Goal: Information Seeking & Learning: Learn about a topic

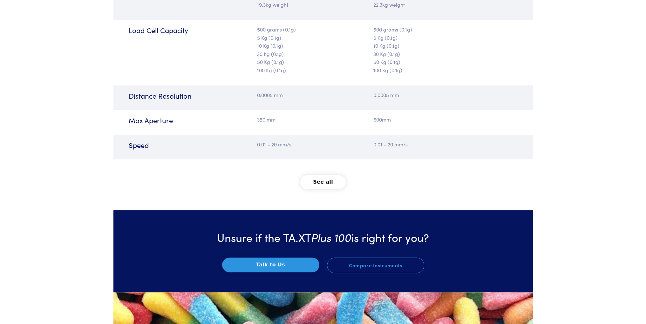
scroll to position [1017, 0]
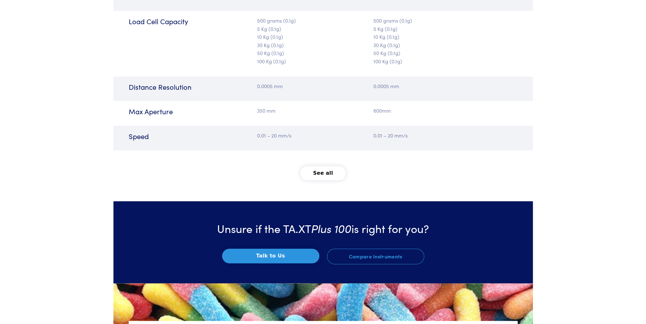
click at [332, 174] on button "See all" at bounding box center [322, 173] width 45 height 14
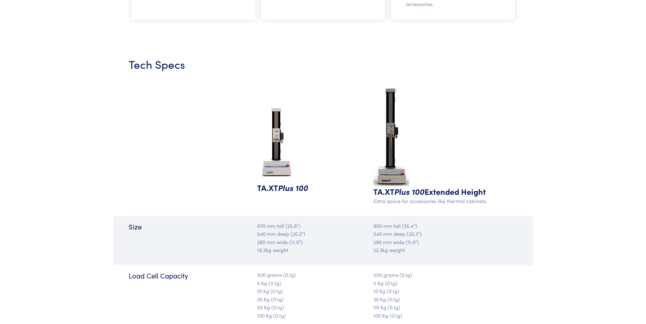
scroll to position [763, 0]
drag, startPoint x: 256, startPoint y: 225, endPoint x: 285, endPoint y: 220, distance: 29.4
click at [285, 220] on div "Size 670 mm tall (25.6") 540 mm deep (20.3") 280 mm wide (11.0") 19.3kg weight …" at bounding box center [323, 240] width 420 height 49
drag, startPoint x: 257, startPoint y: 236, endPoint x: 289, endPoint y: 233, distance: 32.9
click at [289, 233] on div "670 mm tall (25.6") 540 mm deep (20.3") 280 mm wide (11.0") 19.3kg weight" at bounding box center [288, 241] width 70 height 38
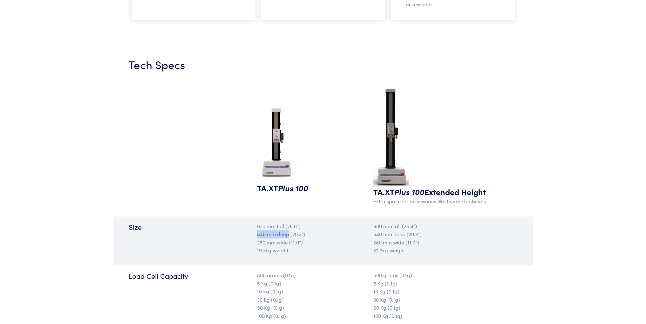
click at [261, 235] on p "670 mm tall (25.6") 540 mm deep (20.3") 280 mm wide (11.0") 19.3kg weight" at bounding box center [288, 238] width 62 height 32
drag, startPoint x: 301, startPoint y: 234, endPoint x: 278, endPoint y: 243, distance: 25.2
click at [278, 243] on p "670 mm tall (25.6") 540 mm deep (20.3") 280 mm wide (11.0") 19.3kg weight" at bounding box center [288, 238] width 62 height 32
drag, startPoint x: 255, startPoint y: 242, endPoint x: 287, endPoint y: 244, distance: 32.2
click at [287, 244] on div "670 mm tall (25.6") 540 mm deep (20.3") 280 mm wide (11.0") 19.3kg weight" at bounding box center [288, 241] width 70 height 38
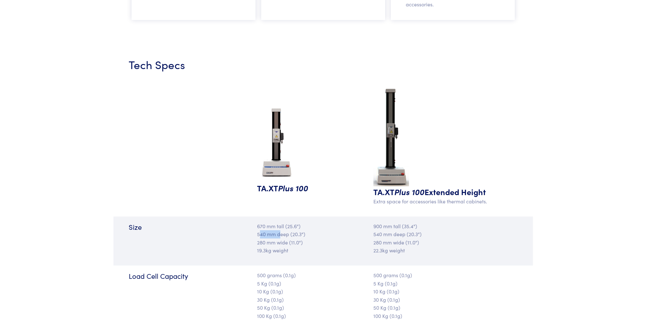
drag, startPoint x: 258, startPoint y: 236, endPoint x: 281, endPoint y: 236, distance: 22.3
click at [281, 236] on p "670 mm tall (25.6") 540 mm deep (20.3") 280 mm wide (11.0") 19.3kg weight" at bounding box center [288, 238] width 62 height 32
click at [248, 235] on div "Size" at bounding box center [183, 241] width 140 height 38
drag, startPoint x: 257, startPoint y: 234, endPoint x: 287, endPoint y: 237, distance: 30.0
click at [287, 237] on p "670 mm tall (25.6") 540 mm deep (20.3") 280 mm wide (11.0") 19.3kg weight" at bounding box center [288, 238] width 62 height 32
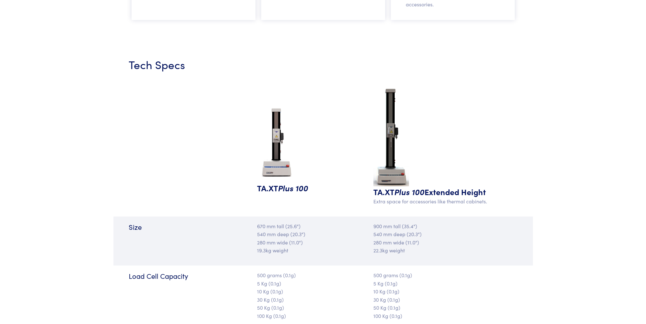
drag, startPoint x: 251, startPoint y: 227, endPoint x: 259, endPoint y: 227, distance: 7.9
click at [253, 227] on div "Size 670 mm tall (25.6") 540 mm deep (20.3") 280 mm wide (11.0") 19.3kg weight …" at bounding box center [323, 240] width 420 height 49
drag, startPoint x: 259, startPoint y: 227, endPoint x: 285, endPoint y: 228, distance: 25.8
click at [285, 228] on p "670 mm tall (25.6") 540 mm deep (20.3") 280 mm wide (11.0") 19.3kg weight" at bounding box center [288, 238] width 62 height 32
click at [239, 239] on div "Size" at bounding box center [183, 241] width 140 height 38
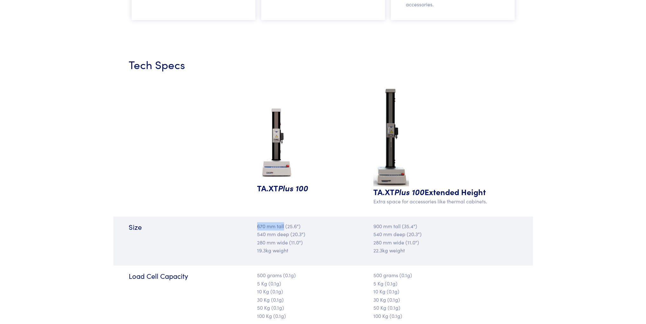
drag, startPoint x: 258, startPoint y: 227, endPoint x: 285, endPoint y: 228, distance: 26.4
click at [285, 228] on p "670 mm tall (25.6") 540 mm deep (20.3") 280 mm wide (11.0") 19.3kg weight" at bounding box center [288, 238] width 62 height 32
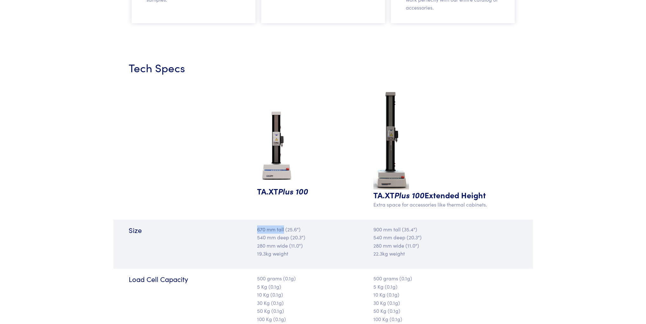
drag, startPoint x: 277, startPoint y: 178, endPoint x: 373, endPoint y: 175, distance: 95.8
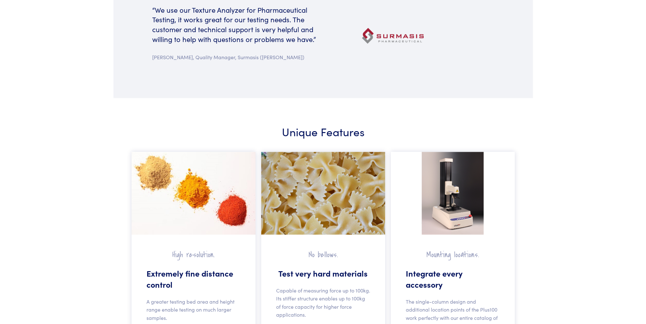
scroll to position [219, 0]
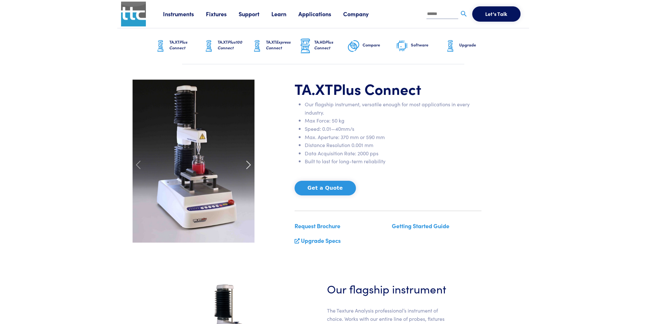
click at [249, 163] on span at bounding box center [249, 165] width 10 height 10
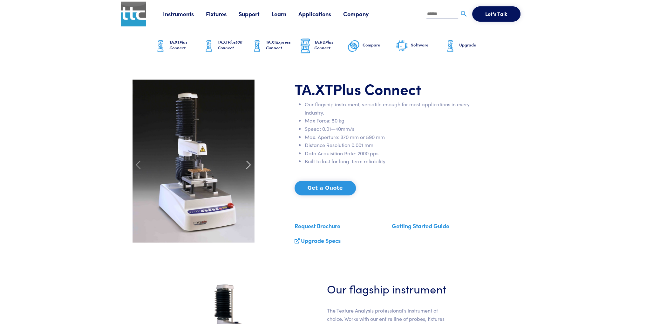
click at [248, 165] on span at bounding box center [249, 165] width 10 height 10
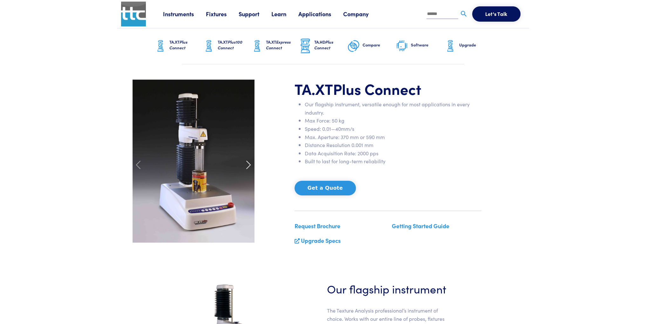
click at [248, 165] on span at bounding box center [249, 165] width 10 height 10
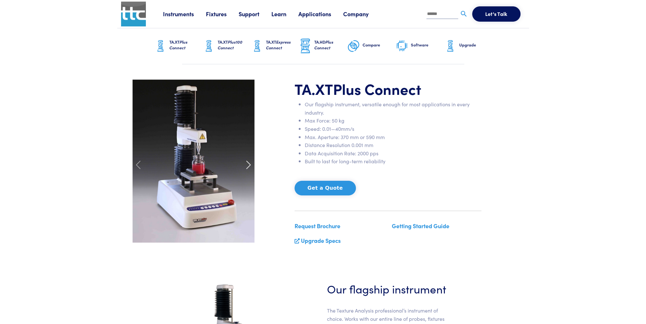
click at [248, 165] on span at bounding box center [249, 165] width 10 height 10
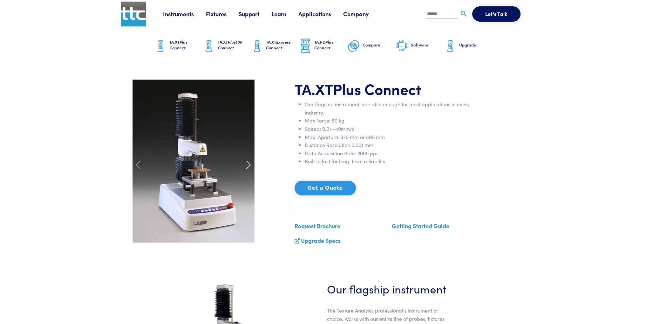
click at [248, 165] on span at bounding box center [249, 165] width 10 height 10
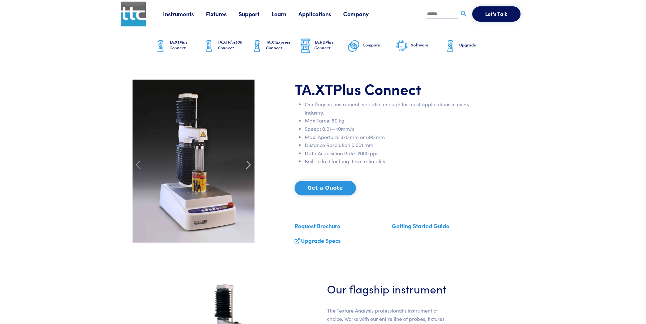
click at [248, 165] on span at bounding box center [249, 165] width 10 height 10
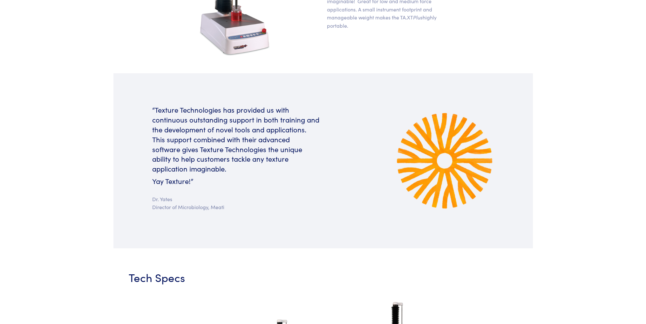
scroll to position [509, 0]
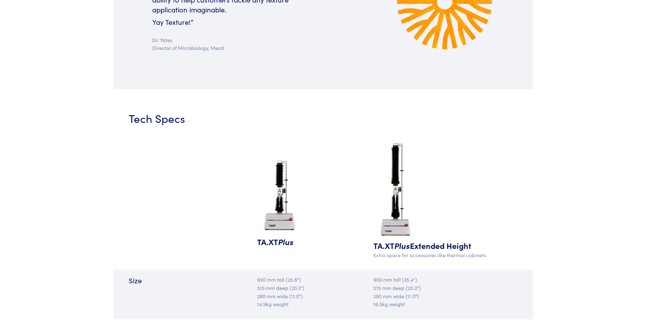
click at [279, 217] on img at bounding box center [280, 195] width 46 height 79
click at [279, 244] on span "Plus" at bounding box center [286, 241] width 16 height 11
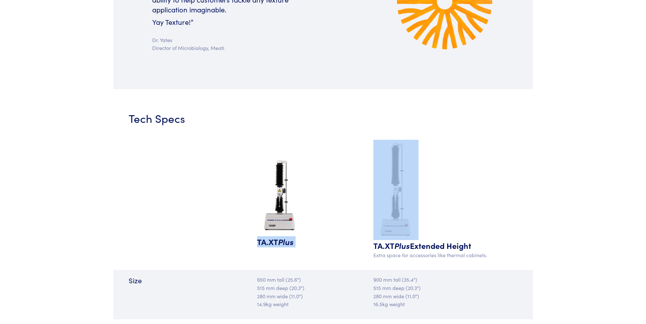
click at [279, 244] on span "Plus" at bounding box center [286, 241] width 16 height 11
click at [315, 239] on h5 "TA.XT Plus" at bounding box center [288, 241] width 62 height 11
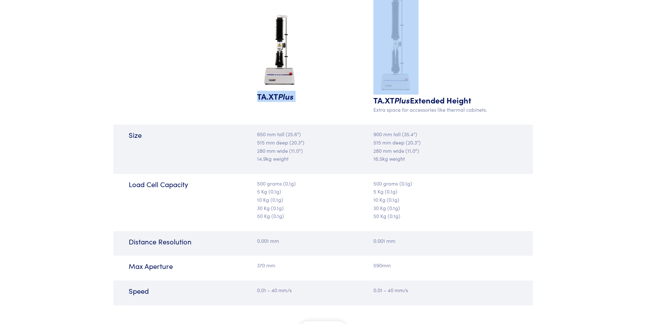
scroll to position [668, 0]
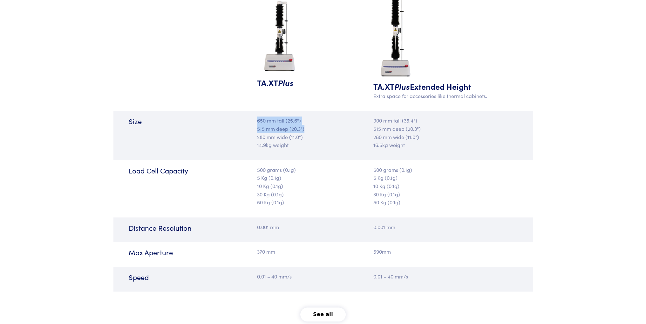
drag, startPoint x: 257, startPoint y: 121, endPoint x: 306, endPoint y: 130, distance: 49.6
click at [306, 130] on p "650 mm tall (25.6") 515 mm deep (20.3") 280 mm wide (11.0") 14.9kg weight" at bounding box center [288, 132] width 62 height 32
drag, startPoint x: 256, startPoint y: 137, endPoint x: 303, endPoint y: 135, distance: 47.1
click at [303, 135] on div "650 mm tall (25.6") 515 mm deep (20.3") 280 mm wide (11.0") 14.9kg weight" at bounding box center [288, 135] width 70 height 38
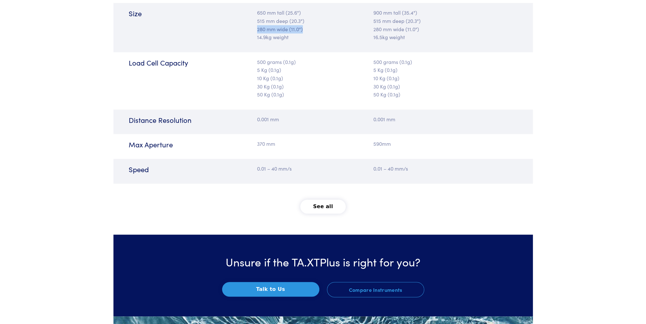
scroll to position [795, 0]
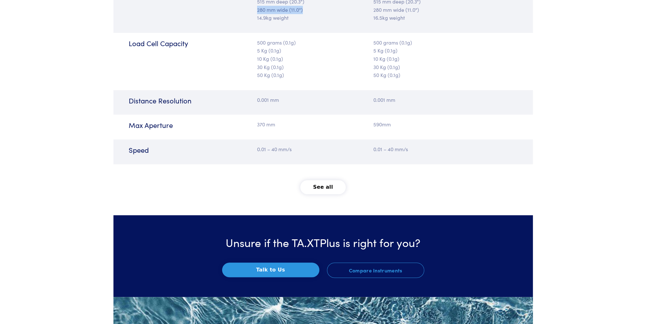
click at [320, 188] on button "See all" at bounding box center [322, 187] width 45 height 14
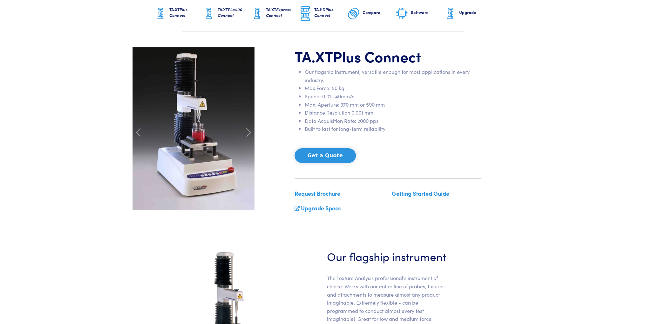
scroll to position [0, 0]
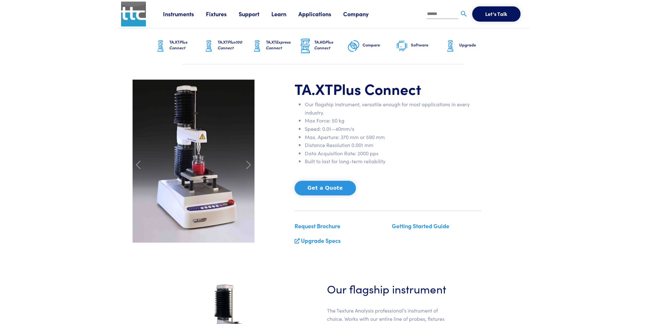
click at [174, 38] on link "TA.XT Plus Connect" at bounding box center [178, 46] width 48 height 36
click at [437, 15] on input "text" at bounding box center [443, 15] width 32 height 10
type input "****"
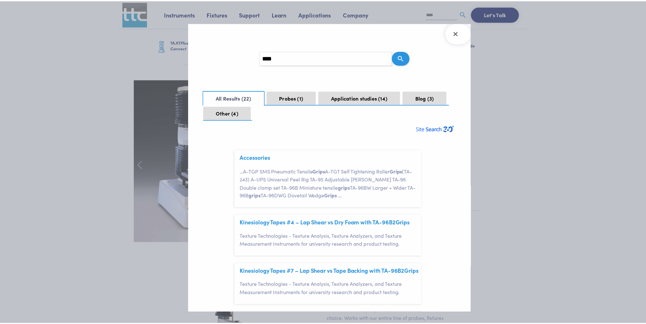
scroll to position [18, 0]
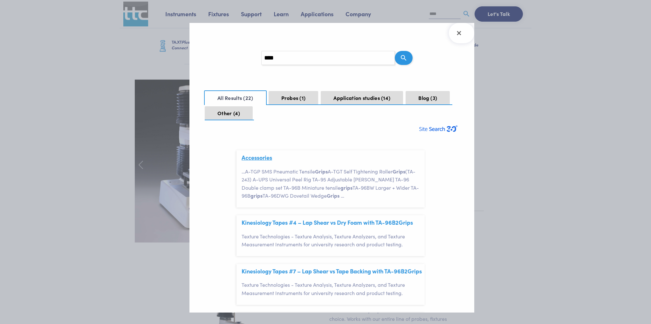
click at [266, 159] on link "Accessories" at bounding box center [257, 157] width 31 height 8
click at [457, 37] on icon "Close Search Results" at bounding box center [459, 33] width 10 height 10
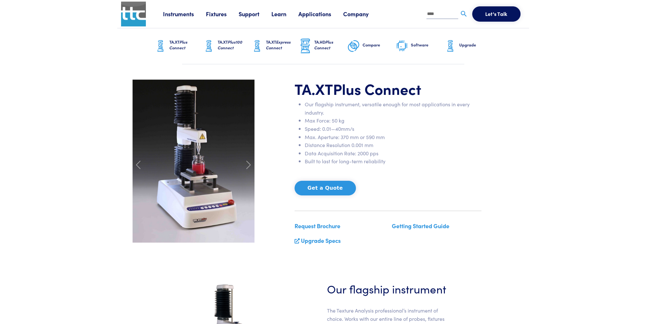
click at [280, 14] on link "Learn" at bounding box center [284, 14] width 27 height 8
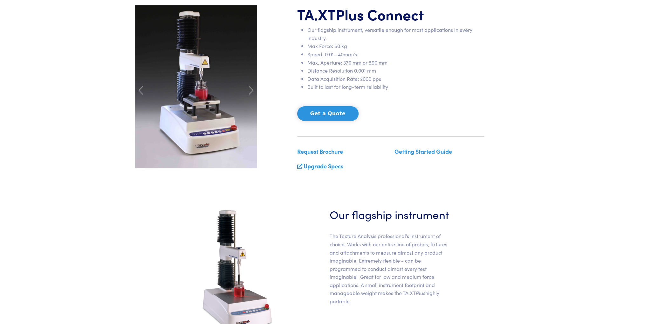
scroll to position [95, 0]
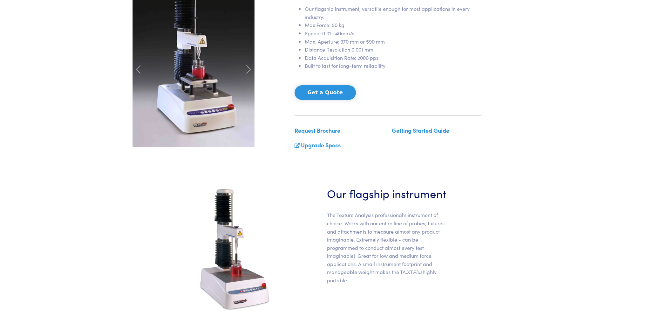
drag, startPoint x: 431, startPoint y: 130, endPoint x: 402, endPoint y: 134, distance: 29.5
click at [402, 134] on p "Getting Started Guide" at bounding box center [437, 131] width 90 height 10
click at [404, 131] on link "Getting Started Guide" at bounding box center [421, 130] width 58 height 8
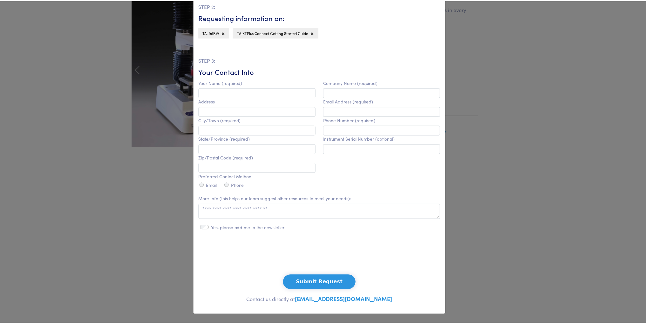
scroll to position [148, 0]
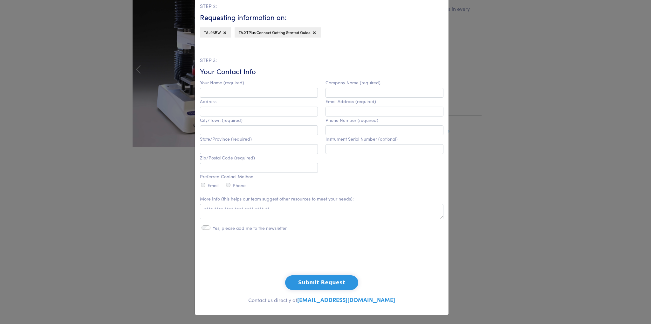
click at [555, 155] on div "**********" at bounding box center [325, 162] width 651 height 324
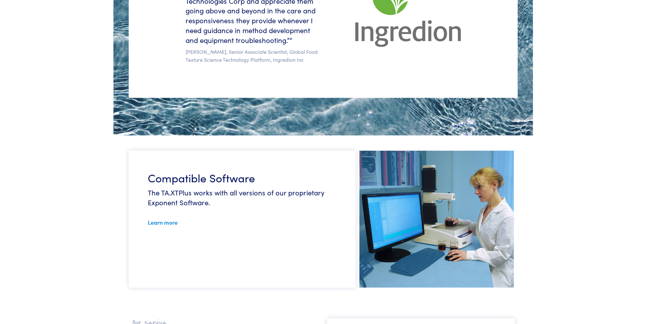
scroll to position [1303, 0]
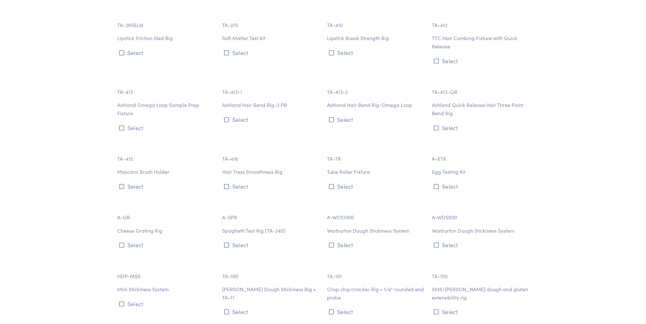
scroll to position [3052, 0]
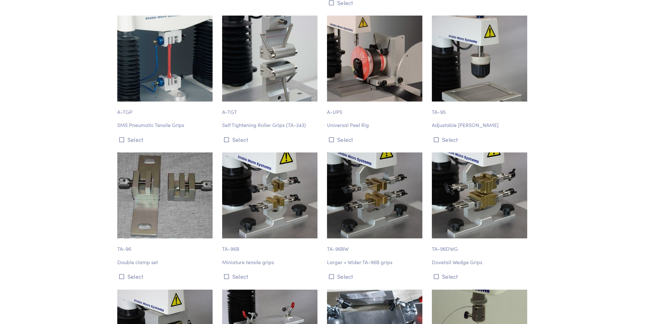
drag, startPoint x: 355, startPoint y: 167, endPoint x: 347, endPoint y: 157, distance: 12.7
click at [347, 157] on img at bounding box center [374, 195] width 95 height 86
click at [346, 271] on button "Select" at bounding box center [375, 276] width 97 height 10
drag, startPoint x: 347, startPoint y: 237, endPoint x: 341, endPoint y: 236, distance: 5.8
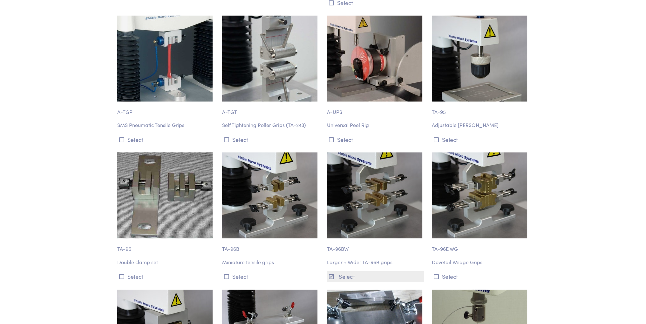
click at [341, 271] on button "Select" at bounding box center [375, 276] width 97 height 10
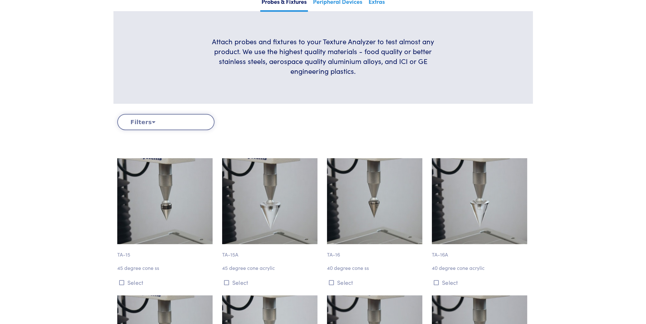
scroll to position [0, 0]
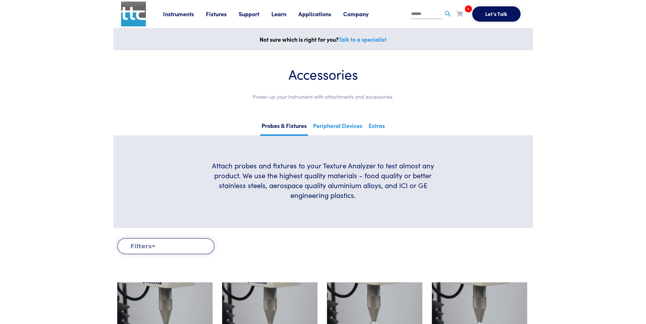
click at [461, 16] on icon at bounding box center [460, 14] width 6 height 6
click at [458, 52] on li "TA-96BW" at bounding box center [456, 49] width 79 height 8
click at [458, 52] on section "Accessories Power-up your instrument with attachments and accessories." at bounding box center [323, 85] width 412 height 71
click at [356, 130] on link "Peripheral Devices" at bounding box center [338, 128] width 52 height 16
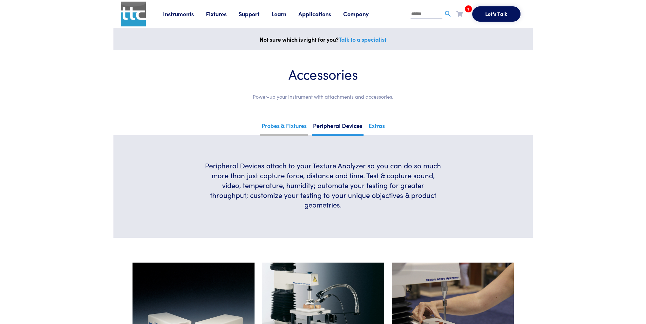
click at [300, 127] on link "Probes & Fixtures" at bounding box center [284, 128] width 48 height 16
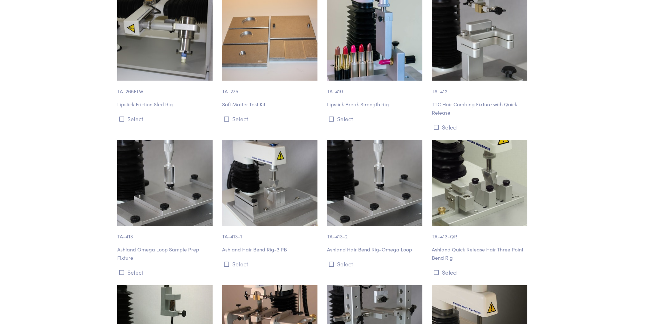
scroll to position [5312, 0]
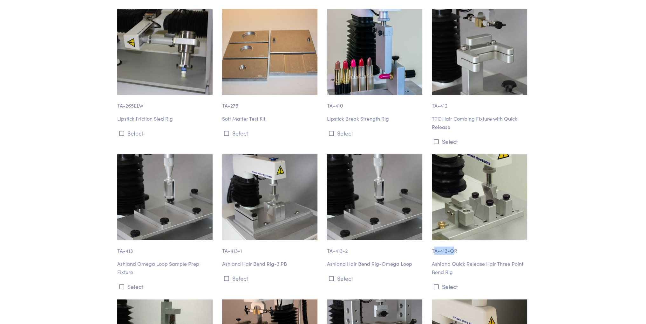
drag, startPoint x: 434, startPoint y: 211, endPoint x: 452, endPoint y: 208, distance: 18.7
click at [452, 240] on p "TA-413-QR" at bounding box center [480, 247] width 97 height 15
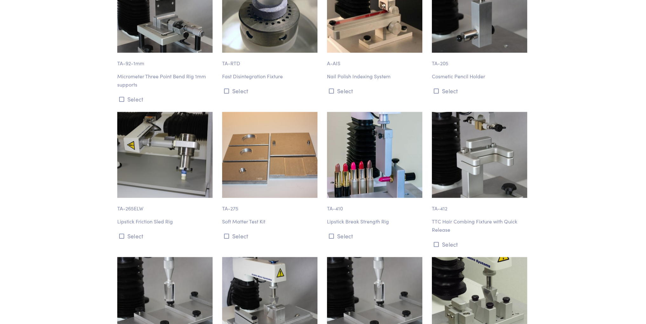
scroll to position [5153, 0]
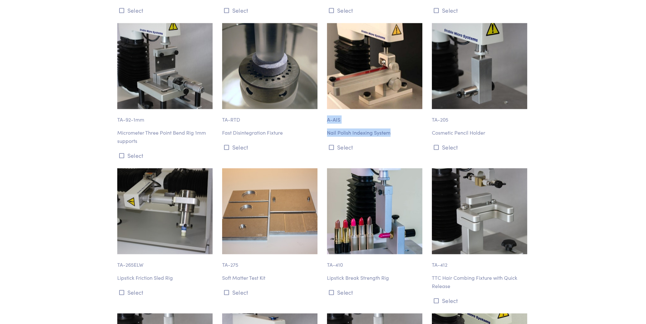
drag, startPoint x: 327, startPoint y: 79, endPoint x: 391, endPoint y: 90, distance: 64.4
click at [391, 90] on div "A-AIS Nail Polish Indexing System Select" at bounding box center [375, 91] width 105 height 137
drag, startPoint x: 117, startPoint y: 78, endPoint x: 139, endPoint y: 96, distance: 28.5
click at [139, 96] on div "TA-92-1mm Micrometer Three Point Bend Rig 1mm supports Select" at bounding box center [165, 91] width 105 height 137
copy div "TA-92-1mm Micrometer Three Point Bend Rig 1mm supports"
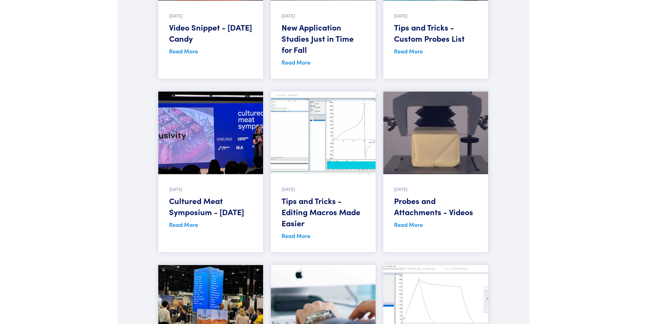
scroll to position [1176, 0]
click at [417, 221] on link "Read More" at bounding box center [408, 225] width 29 height 8
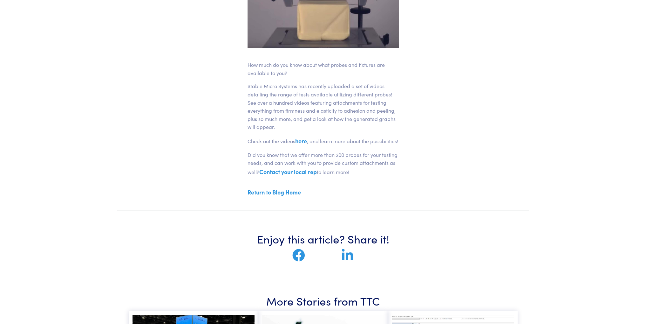
scroll to position [159, 0]
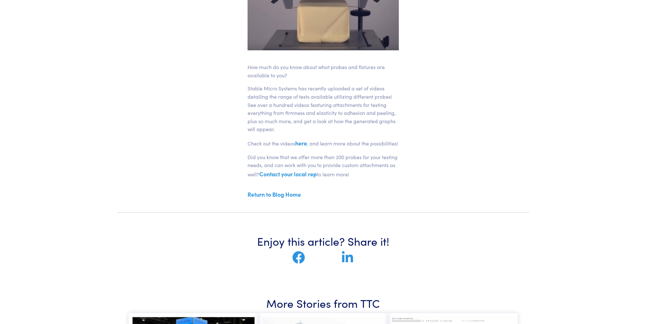
click at [306, 146] on link "here" at bounding box center [301, 143] width 12 height 8
